Goal: Task Accomplishment & Management: Use online tool/utility

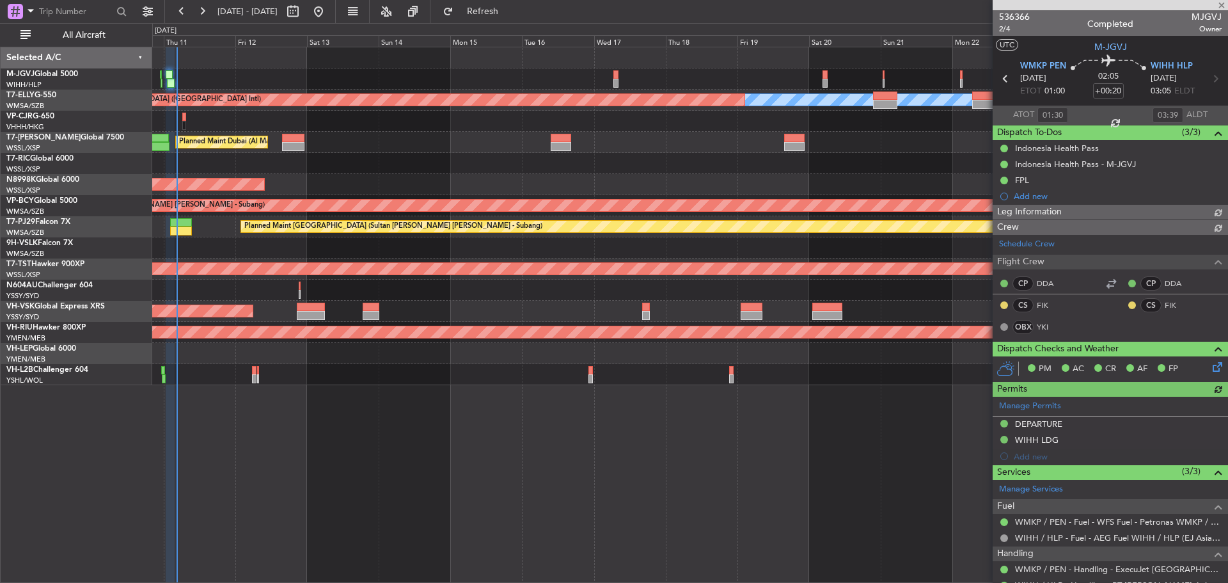
click at [420, 146] on div "[PERSON_NAME] Planned Maint [GEOGRAPHIC_DATA] ([GEOGRAPHIC_DATA]) Planned Maint…" at bounding box center [689, 216] width 1075 height 338
type input "[PERSON_NAME] (KYA)"
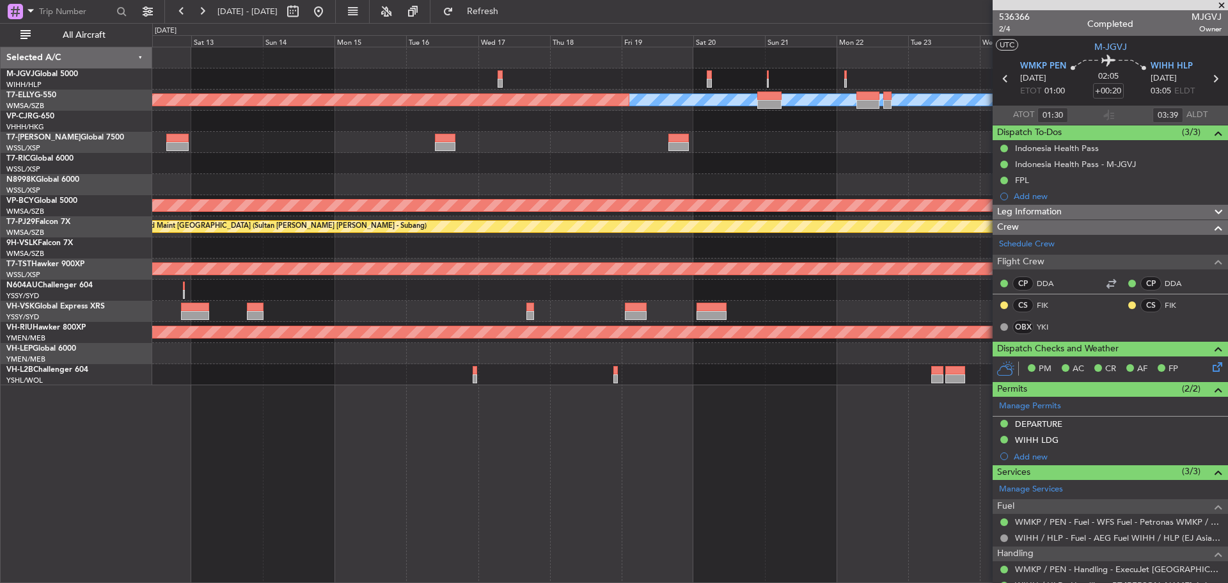
click at [363, 148] on div "Planned Maint Dubai (Al Maktoum Intl)" at bounding box center [689, 142] width 1075 height 21
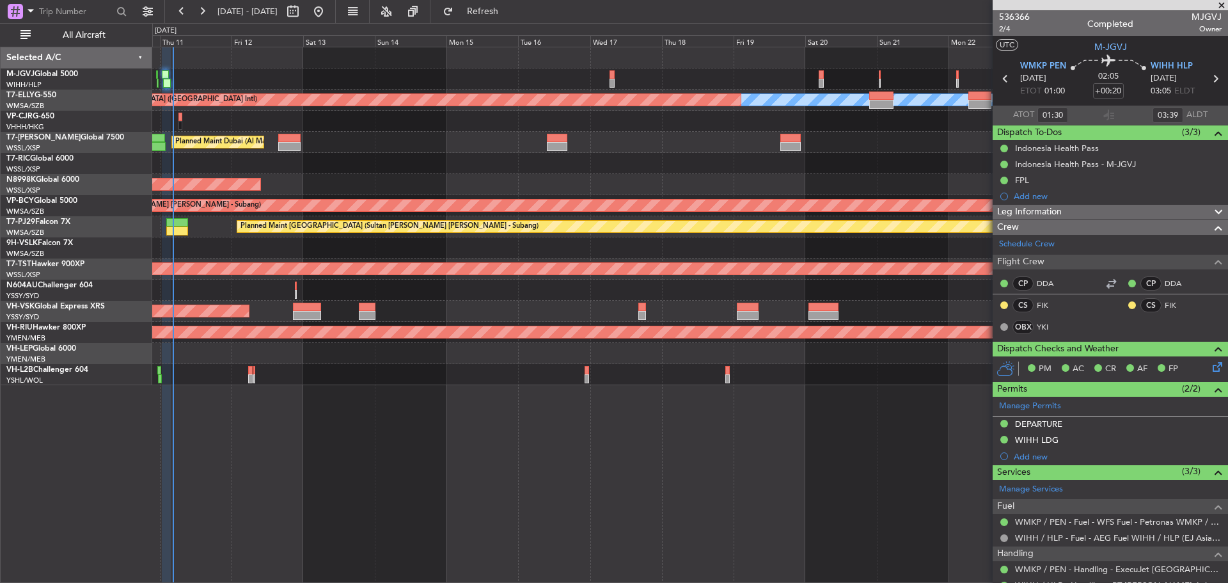
click at [659, 145] on div "Planned Maint Dubai (Al Maktoum Intl)" at bounding box center [689, 142] width 1075 height 21
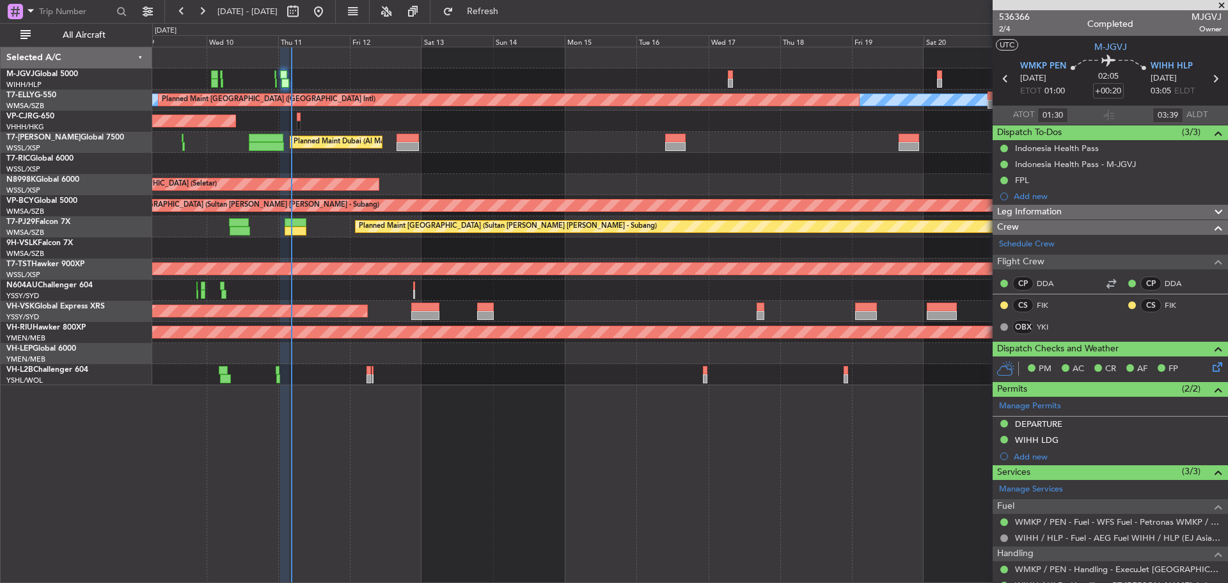
click at [561, 139] on div "Planned Maint Dubai (Al Maktoum Intl)" at bounding box center [689, 142] width 1075 height 21
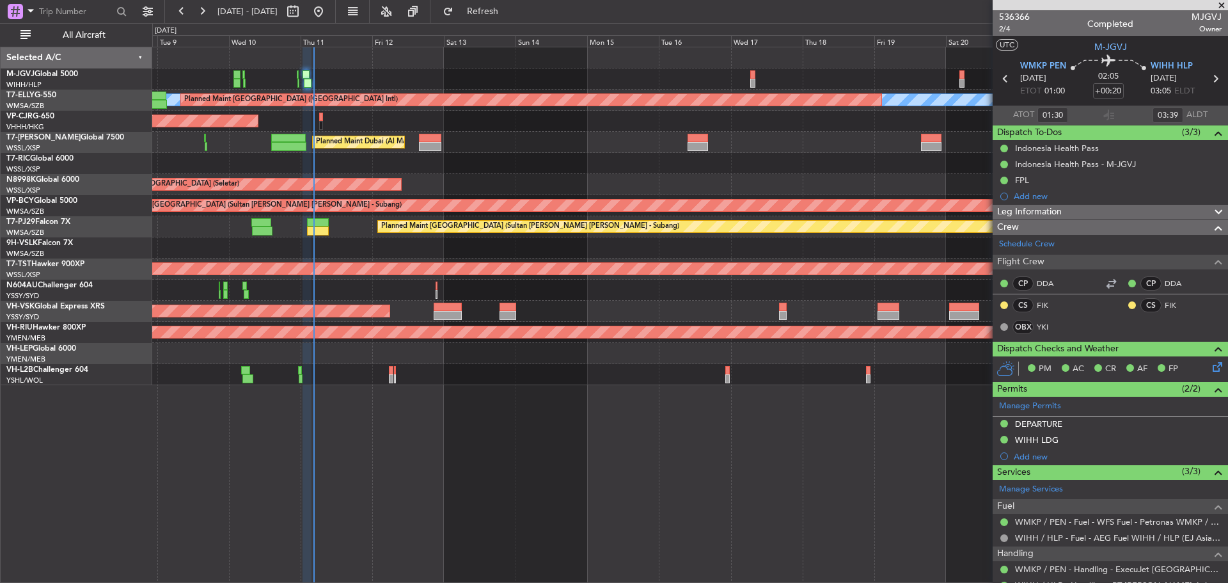
click at [610, 147] on div "Planned Maint Dubai (Al Maktoum Intl)" at bounding box center [689, 142] width 1075 height 21
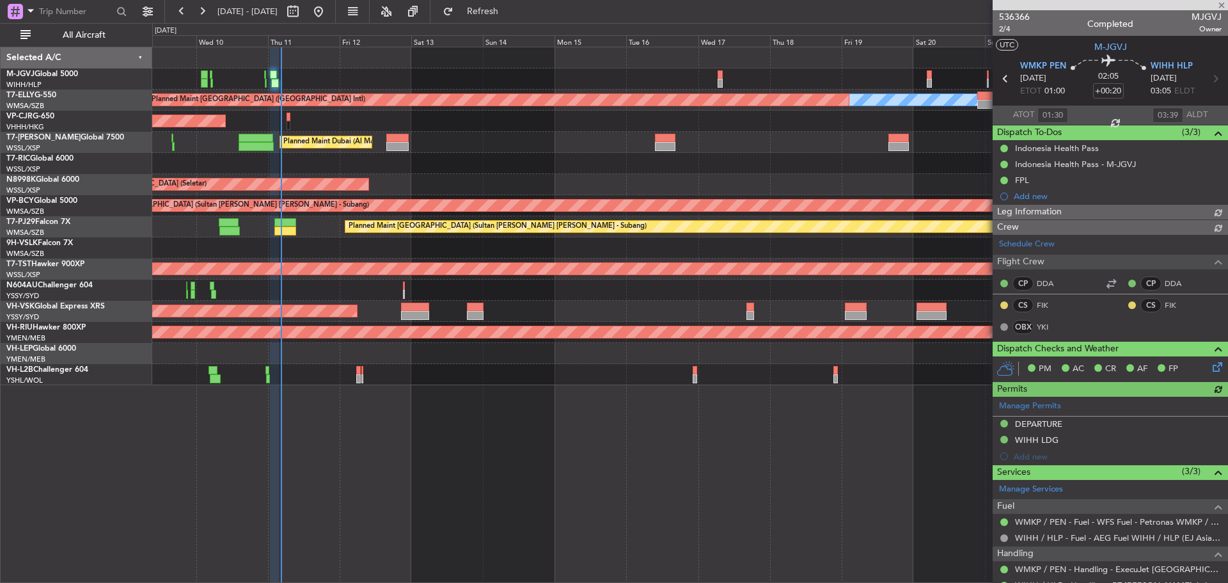
type input "[PERSON_NAME] (KYA)"
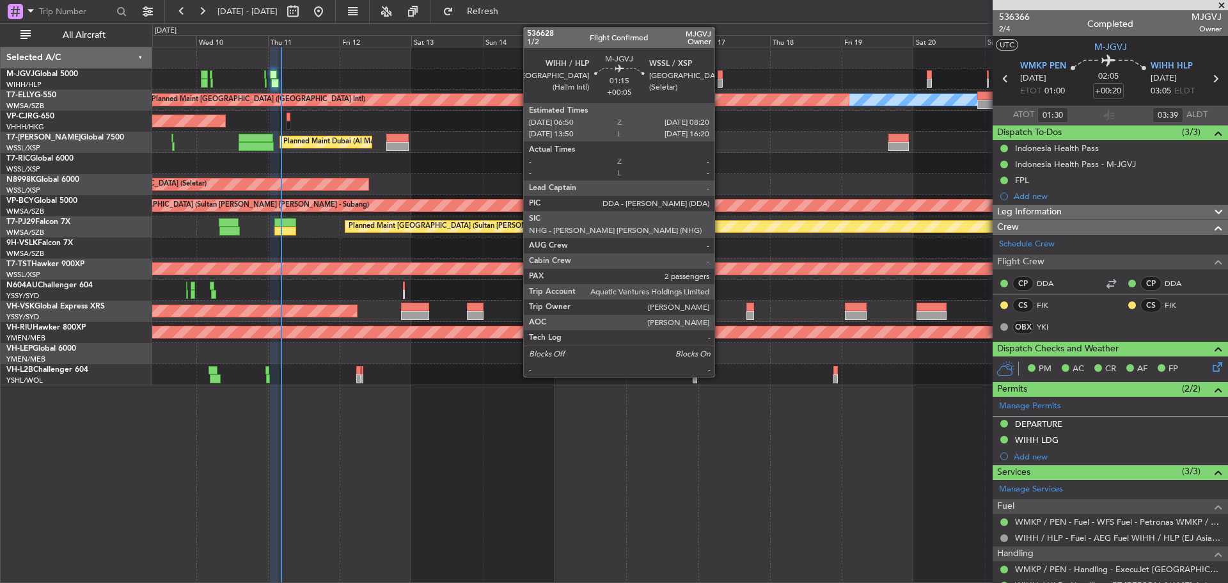
click at [720, 80] on div at bounding box center [720, 83] width 5 height 9
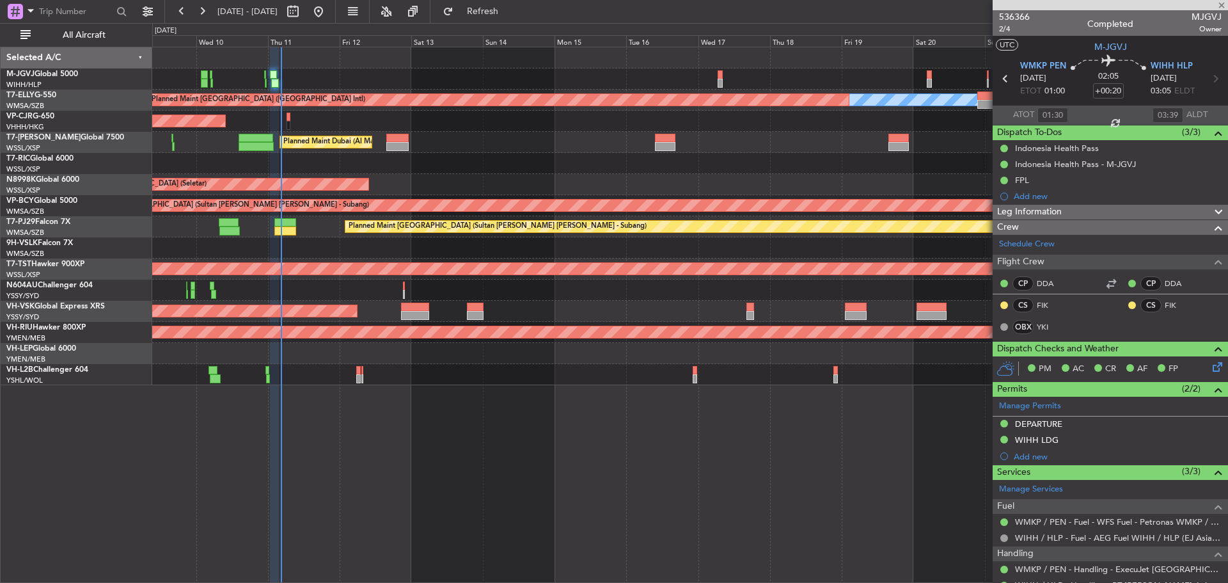
type input "+00:05"
type input "2"
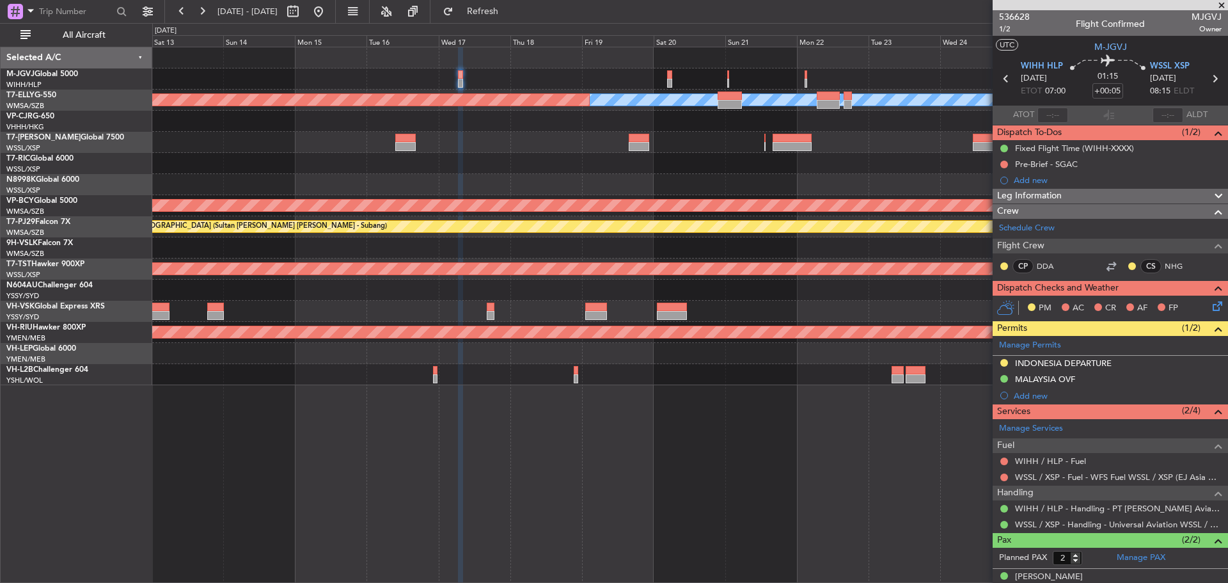
click at [534, 164] on div "[PERSON_NAME] Planned Maint [GEOGRAPHIC_DATA] ([GEOGRAPHIC_DATA]) Planned Maint…" at bounding box center [689, 216] width 1075 height 338
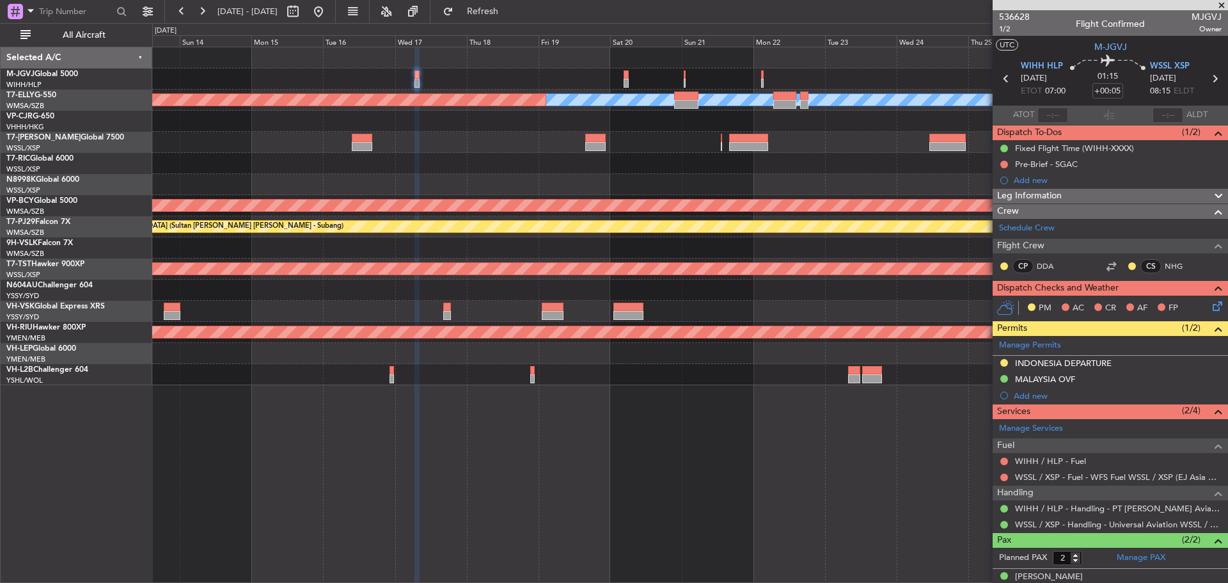
click at [634, 149] on div "Planned Maint Dubai (Al Maktoum Intl)" at bounding box center [689, 142] width 1075 height 21
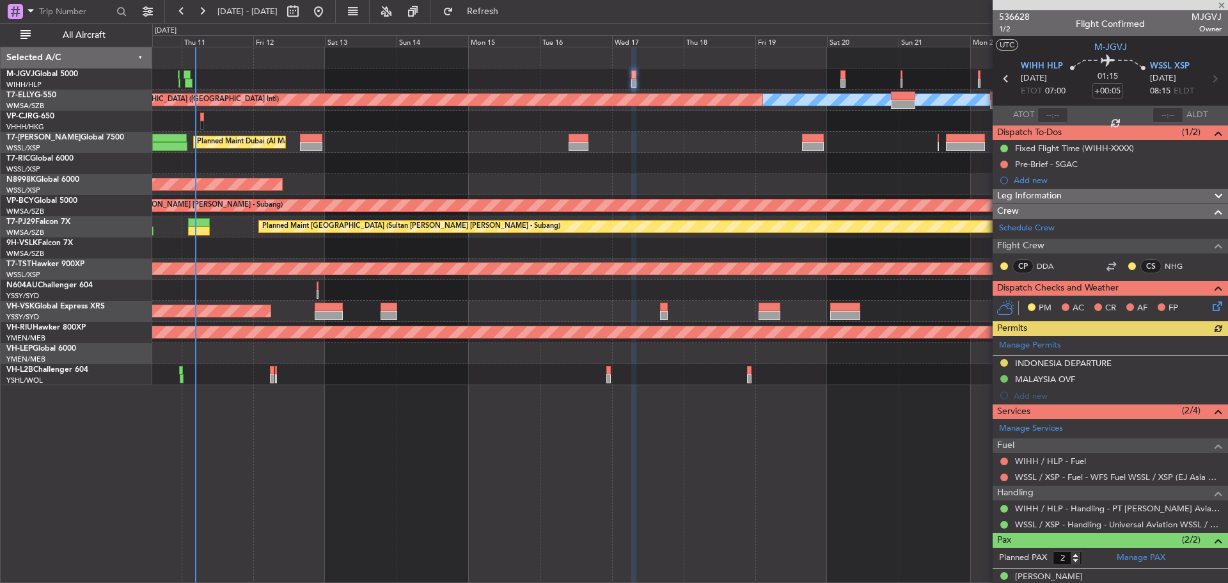
click at [437, 118] on div "Planned Maint [GEOGRAPHIC_DATA] ([GEOGRAPHIC_DATA] Intl)" at bounding box center [689, 121] width 1075 height 21
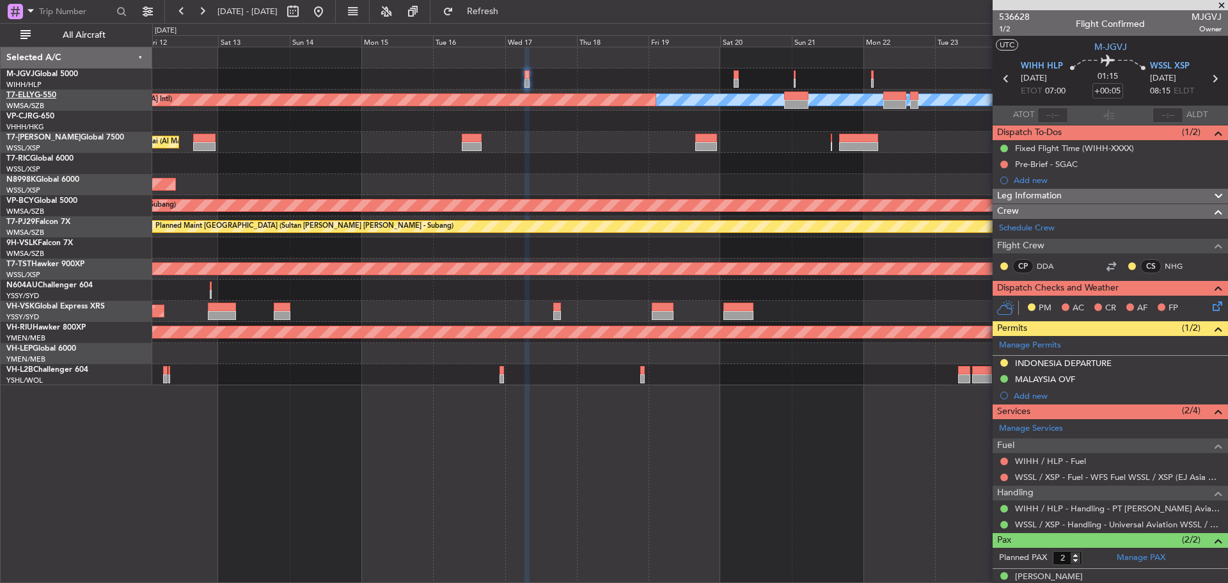
click at [47, 93] on link "T7-ELLY G-550" at bounding box center [31, 95] width 50 height 8
